Goal: Task Accomplishment & Management: Manage account settings

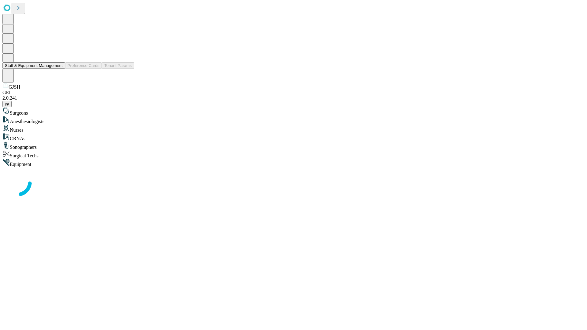
click at [58, 69] on button "Staff & Equipment Management" at bounding box center [33, 65] width 63 height 6
